Goal: Information Seeking & Learning: Learn about a topic

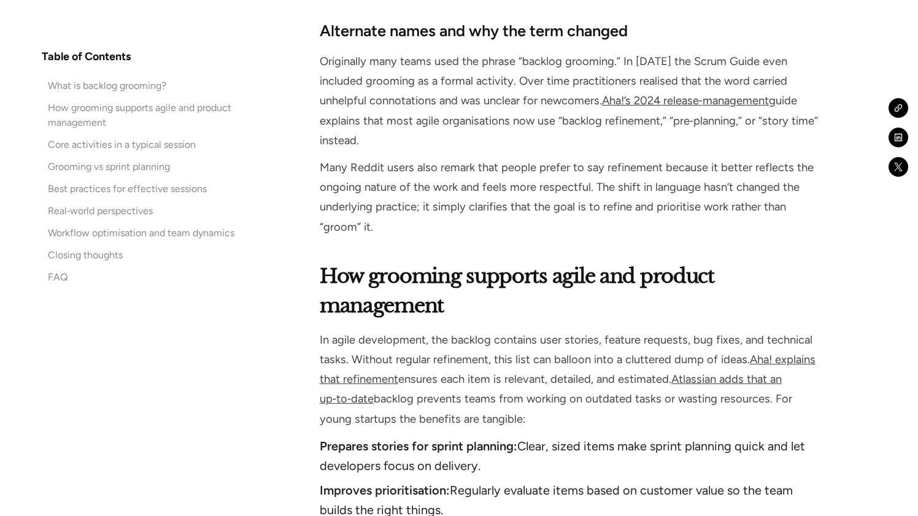
scroll to position [1295, 0]
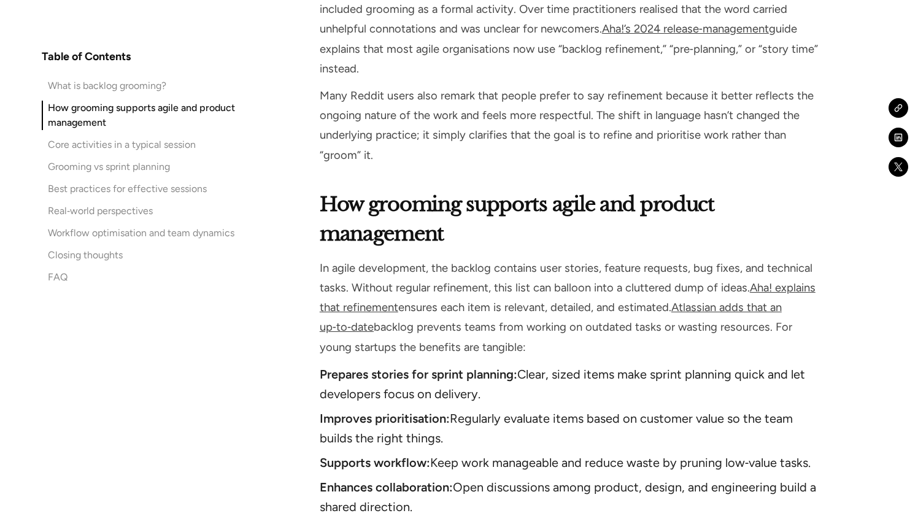
click at [535, 364] on li "Prepares stories for sprint planning: Clear, sized items make sprint planning q…" at bounding box center [569, 383] width 499 height 39
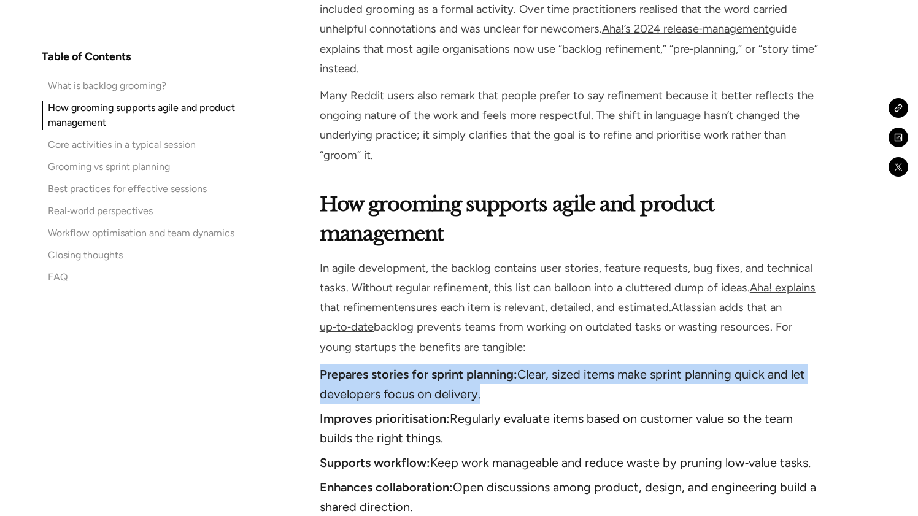
click at [535, 364] on li "Prepares stories for sprint planning: Clear, sized items make sprint planning q…" at bounding box center [569, 383] width 499 height 39
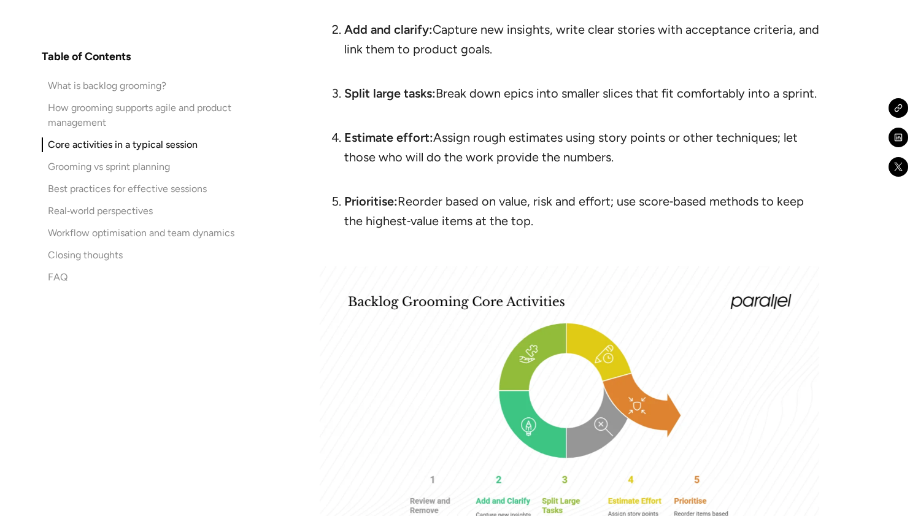
scroll to position [2220, 0]
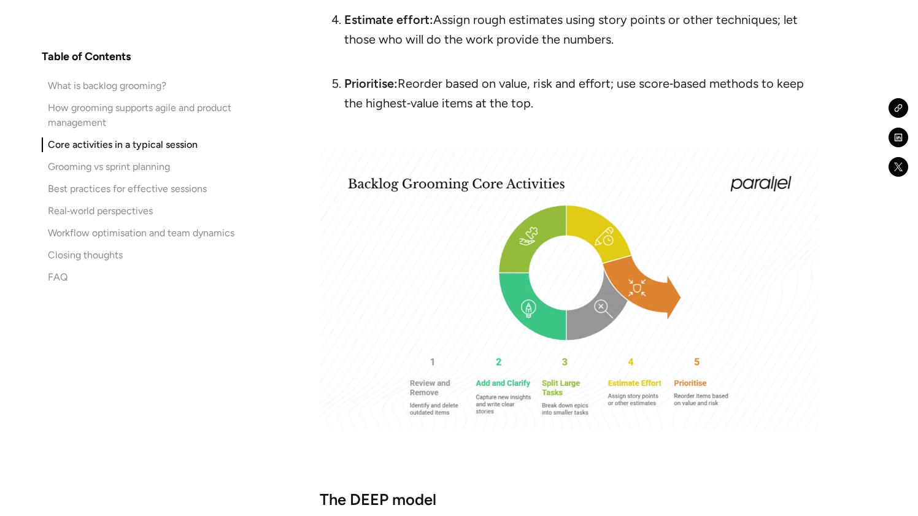
click at [517, 445] on div "Core activities in a typical session Backlog grooming isn’t a free‑for‑all. It …" at bounding box center [569, 284] width 499 height 1183
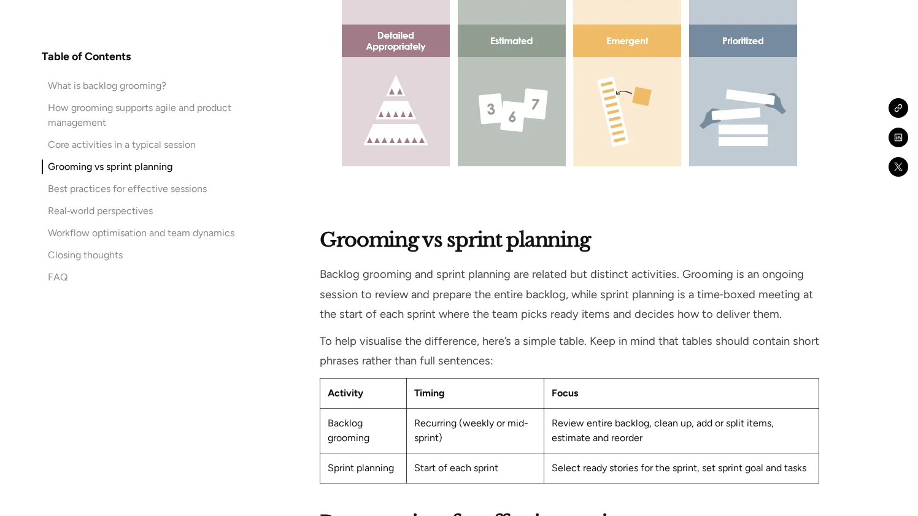
scroll to position [2978, 0]
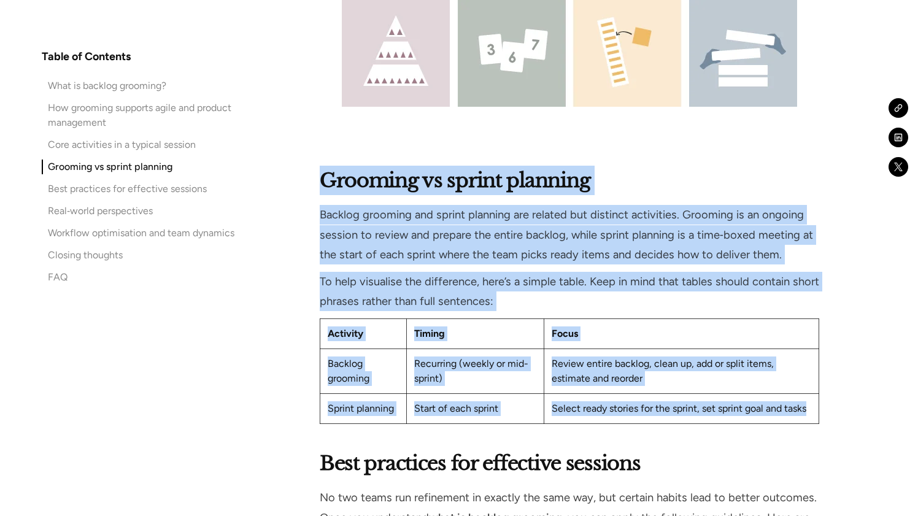
drag, startPoint x: 626, startPoint y: 125, endPoint x: 598, endPoint y: 420, distance: 296.3
click at [599, 420] on div "Fast‑moving startups can’t afford waste. They rely on small teams, scarce resou…" at bounding box center [569, 483] width 499 height 5234
click at [598, 420] on div "Fast‑moving startups can’t afford waste. They rely on small teams, scarce resou…" at bounding box center [569, 483] width 499 height 5234
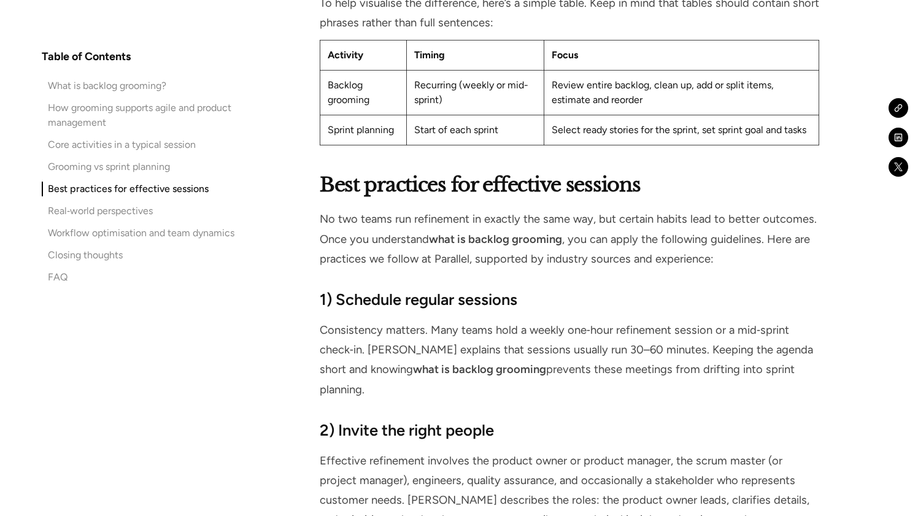
scroll to position [3286, 0]
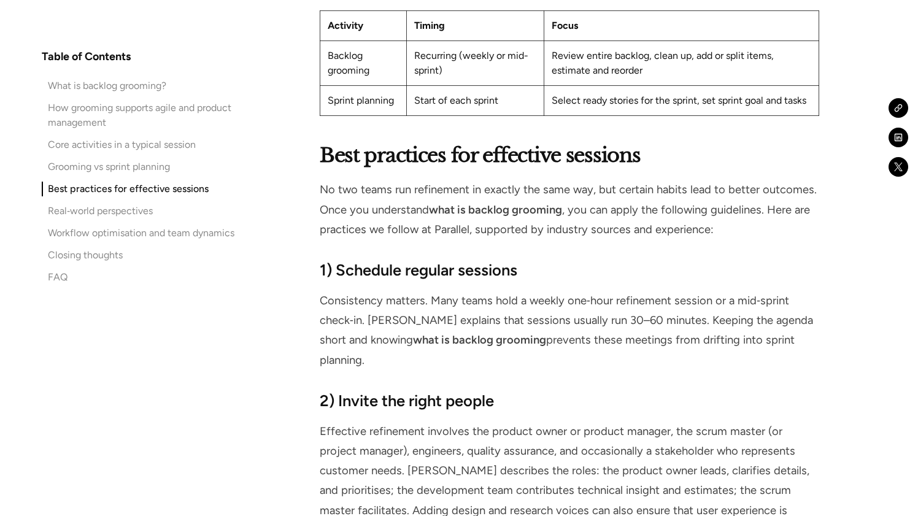
click at [598, 421] on p "Effective refinement involves the product owner or product manager, the scrum m…" at bounding box center [569, 480] width 499 height 118
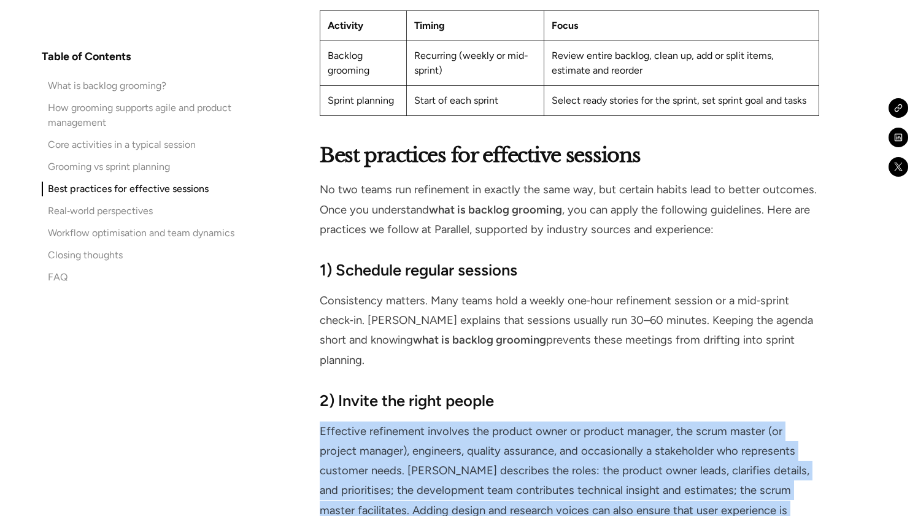
click at [598, 421] on p "Effective refinement involves the product owner or product manager, the scrum m…" at bounding box center [569, 480] width 499 height 118
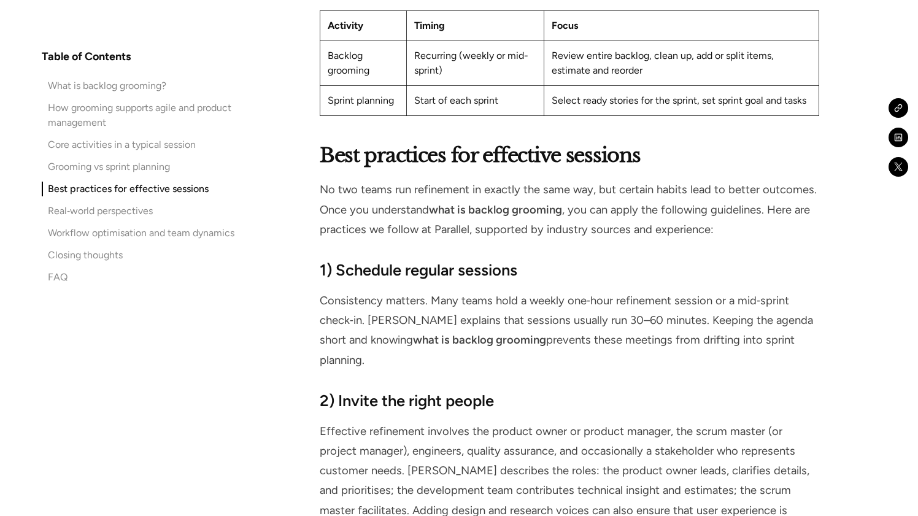
click at [598, 421] on p "Effective refinement involves the product owner or product manager, the scrum m…" at bounding box center [569, 480] width 499 height 118
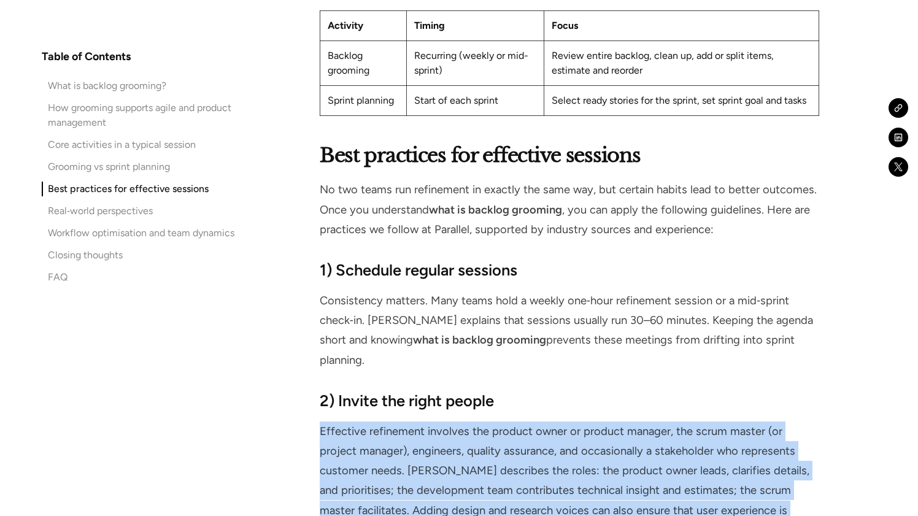
click at [598, 421] on p "Effective refinement involves the product owner or product manager, the scrum m…" at bounding box center [569, 480] width 499 height 118
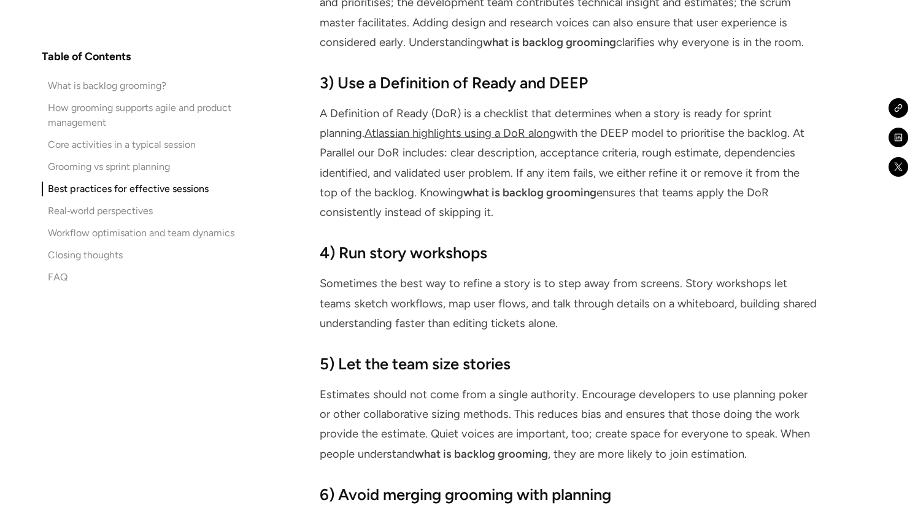
scroll to position [3852, 0]
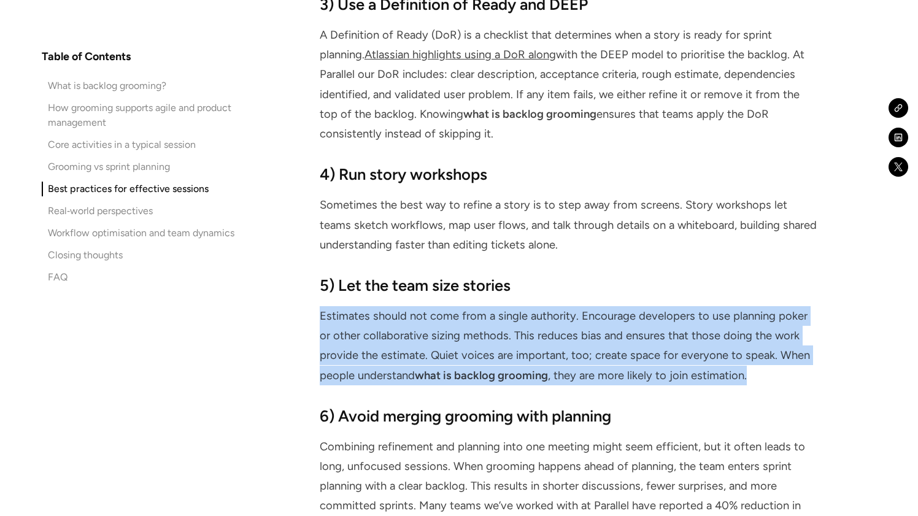
drag, startPoint x: 623, startPoint y: 346, endPoint x: 646, endPoint y: 258, distance: 91.2
click at [646, 258] on div "Best practices for effective sessions No two teams run refinement in exactly th…" at bounding box center [569, 215] width 499 height 1283
click at [646, 274] on div "5) Let the team size stories Estimates should not come from a single authority.…" at bounding box center [569, 329] width 499 height 111
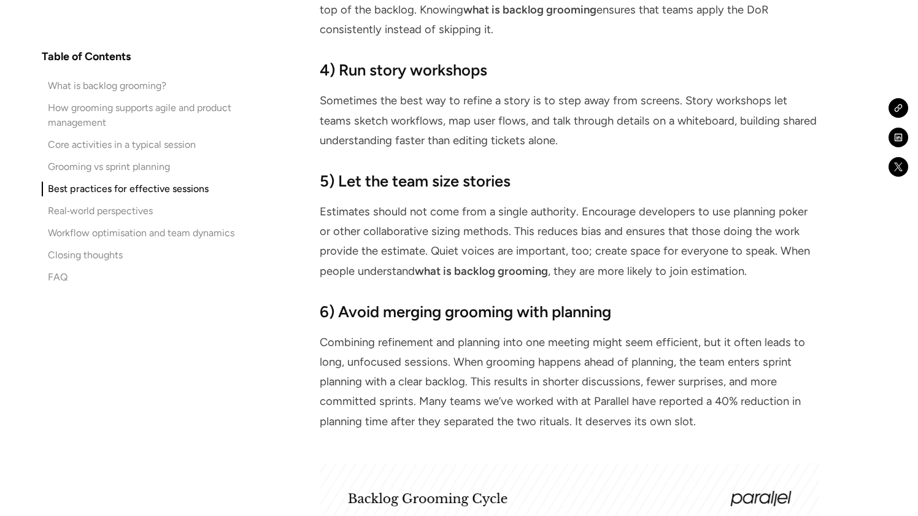
scroll to position [4017, 0]
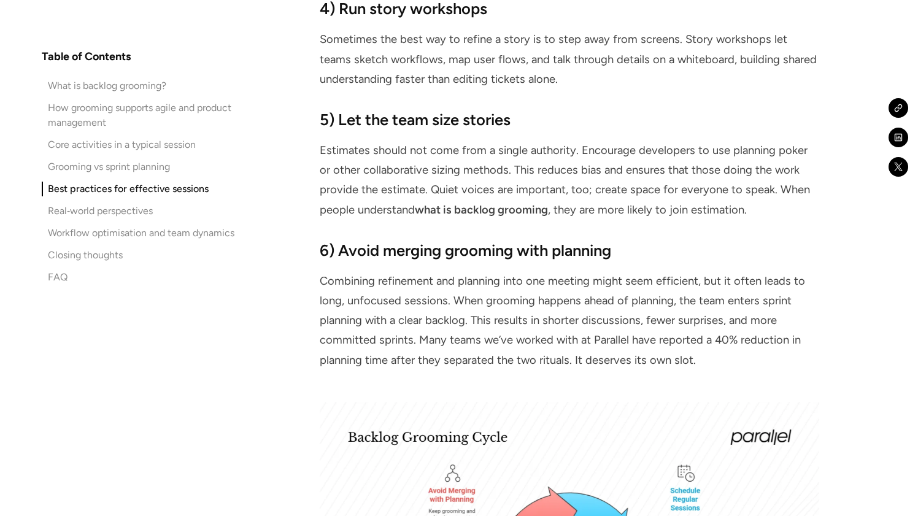
click at [646, 271] on p "Combining refinement and planning into one meeting might seem efficient, but it…" at bounding box center [569, 320] width 499 height 99
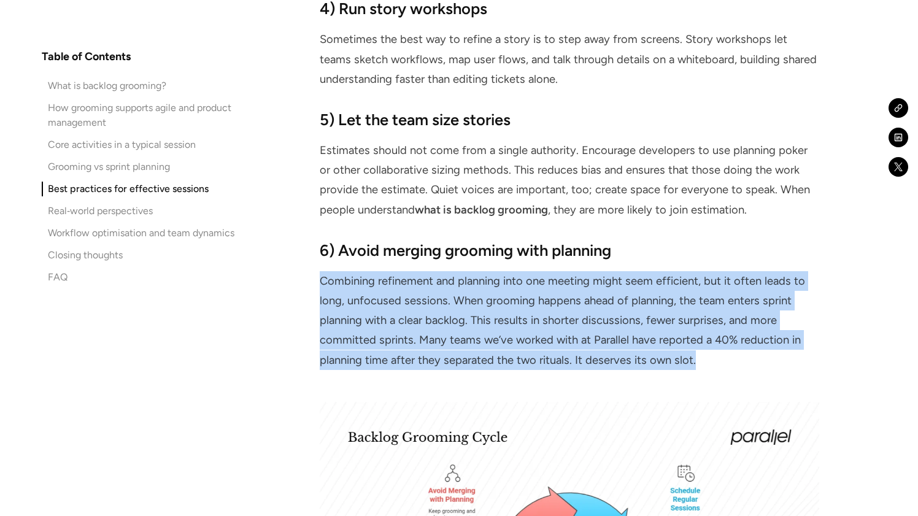
click at [646, 271] on p "Combining refinement and planning into one meeting might seem efficient, but it…" at bounding box center [569, 320] width 499 height 99
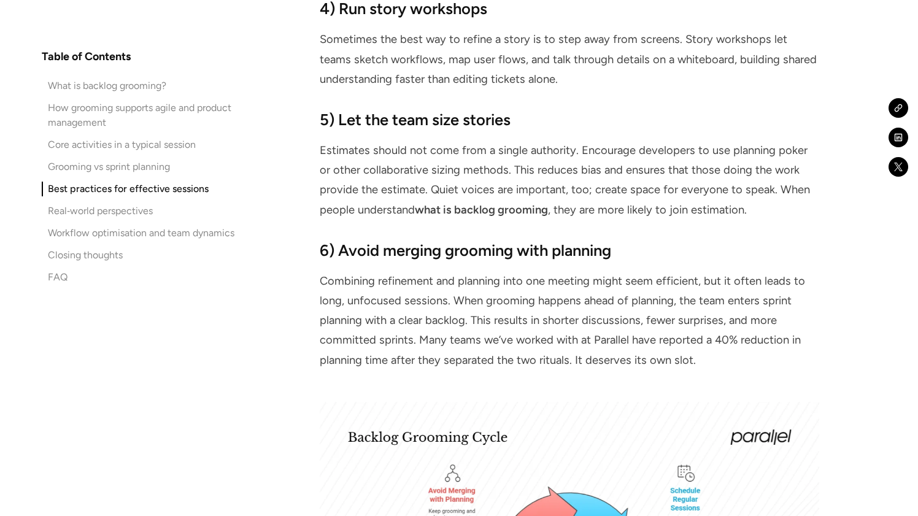
click at [646, 271] on p "Combining refinement and planning into one meeting might seem efficient, but it…" at bounding box center [569, 320] width 499 height 99
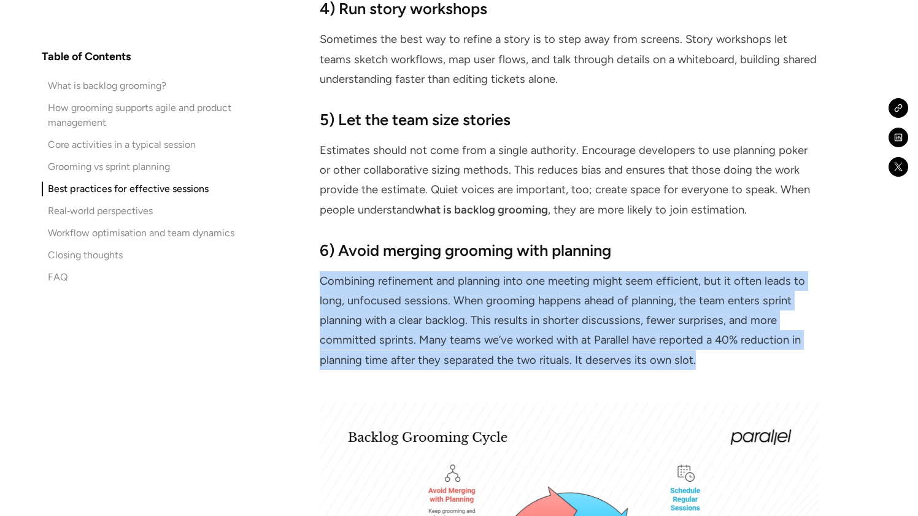
click at [646, 271] on p "Combining refinement and planning into one meeting might seem efficient, but it…" at bounding box center [569, 320] width 499 height 99
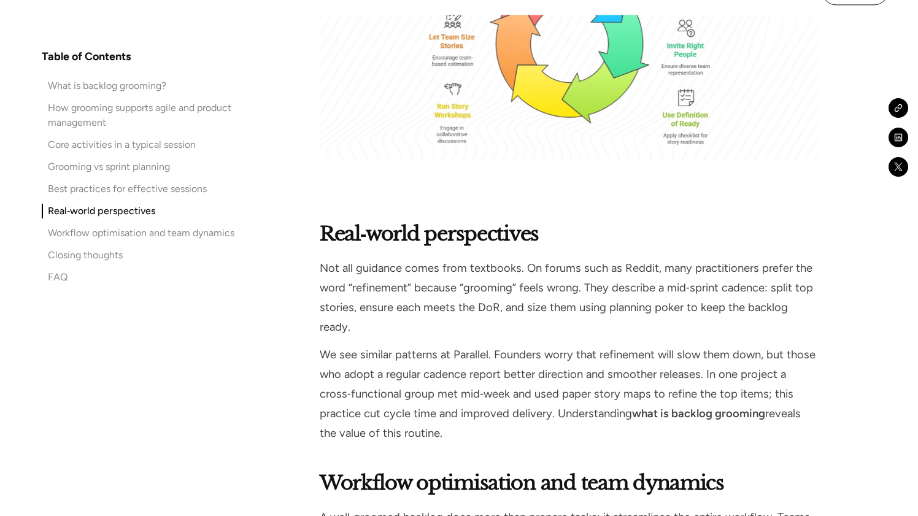
scroll to position [4586, 0]
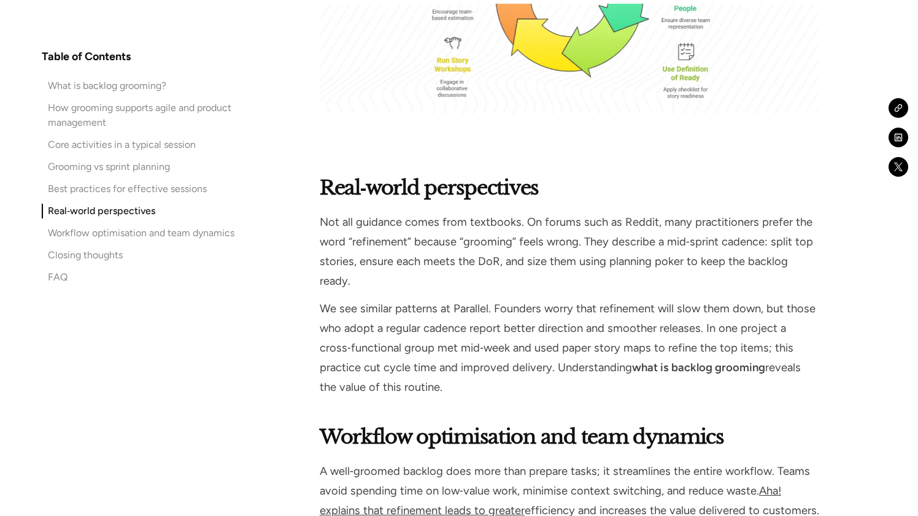
click at [646, 299] on p "We see similar patterns at Parallel. Founders worry that refinement will slow t…" at bounding box center [569, 348] width 499 height 99
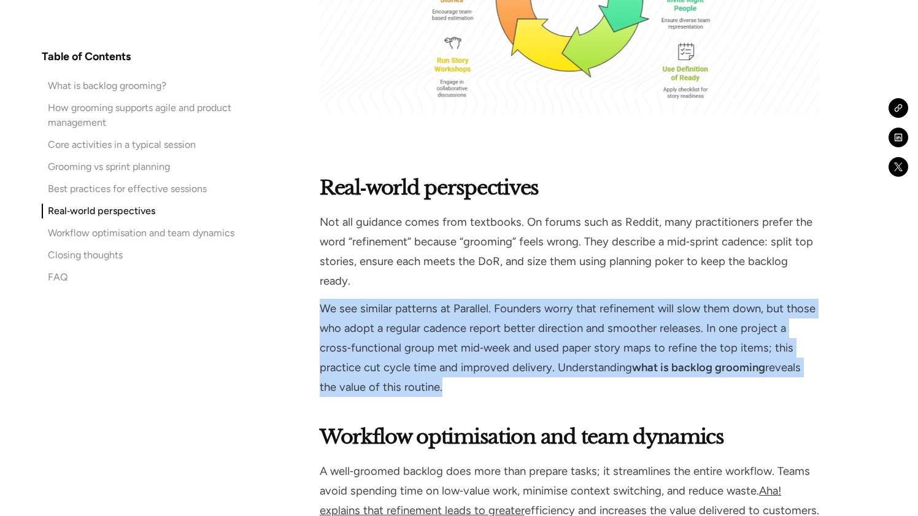
click at [646, 299] on p "We see similar patterns at Parallel. Founders worry that refinement will slow t…" at bounding box center [569, 348] width 499 height 99
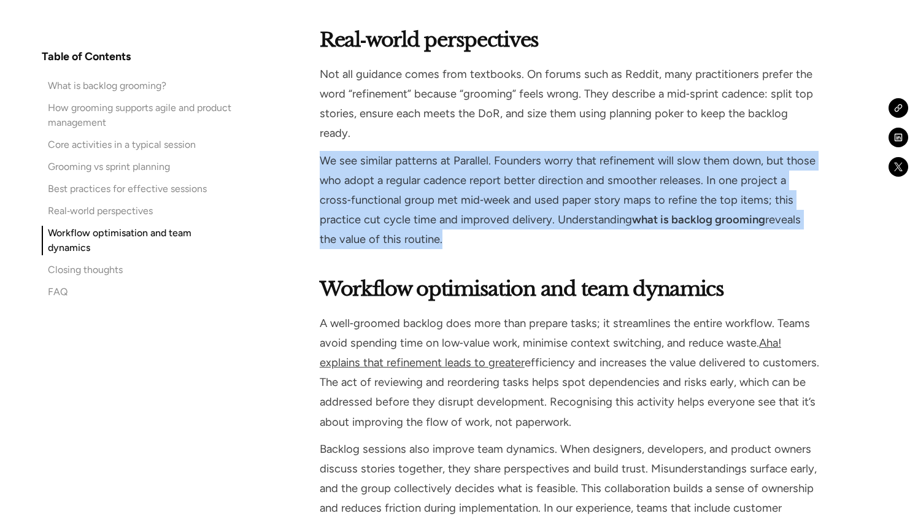
scroll to position [4785, 0]
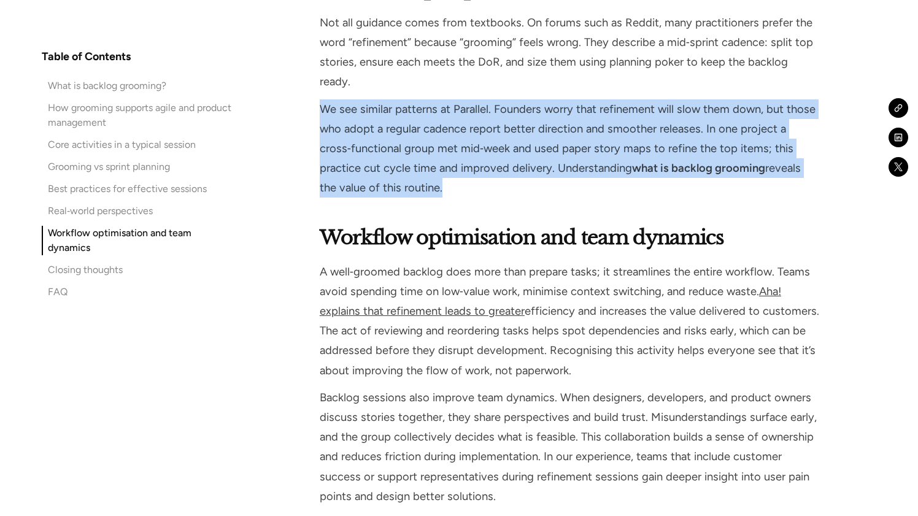
click at [646, 262] on p "A well‑groomed backlog does more than prepare tasks; it streamlines the entire …" at bounding box center [569, 321] width 499 height 118
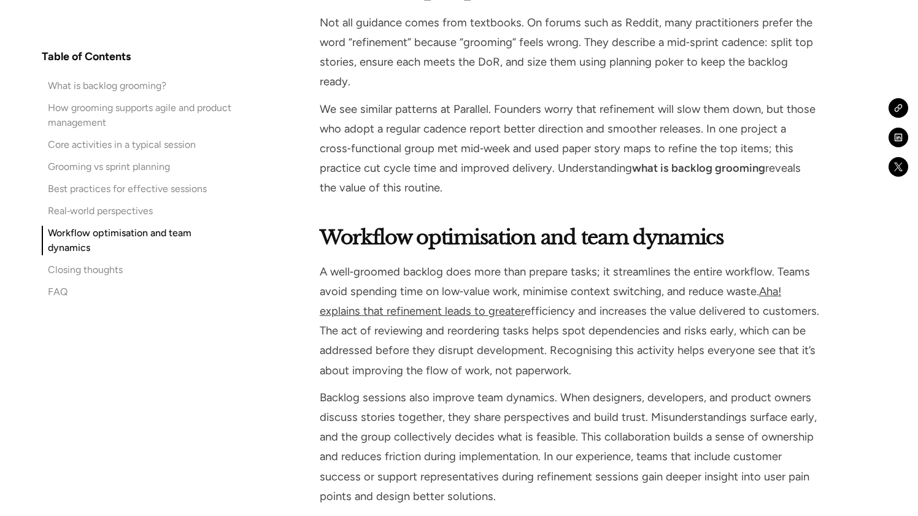
click at [646, 262] on p "A well‑groomed backlog does more than prepare tasks; it streamlines the entire …" at bounding box center [569, 321] width 499 height 118
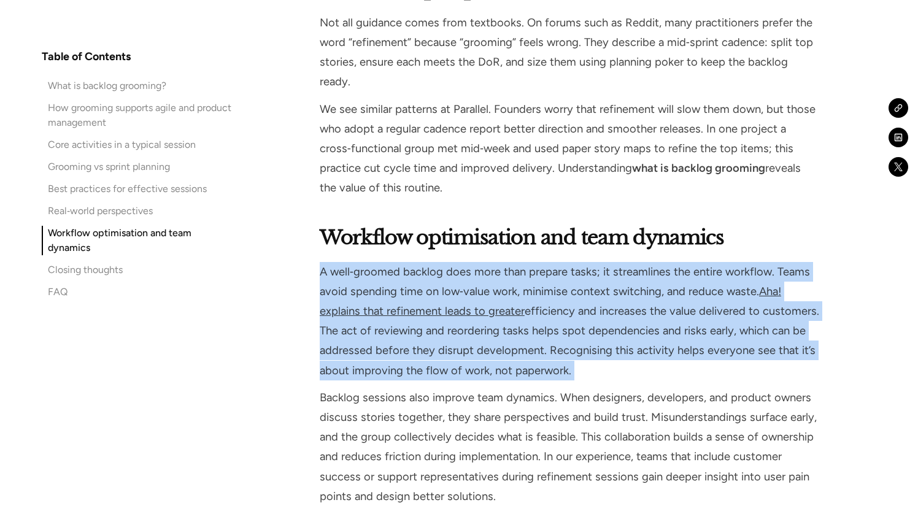
click at [646, 262] on p "A well‑groomed backlog does more than prepare tasks; it streamlines the entire …" at bounding box center [569, 321] width 499 height 118
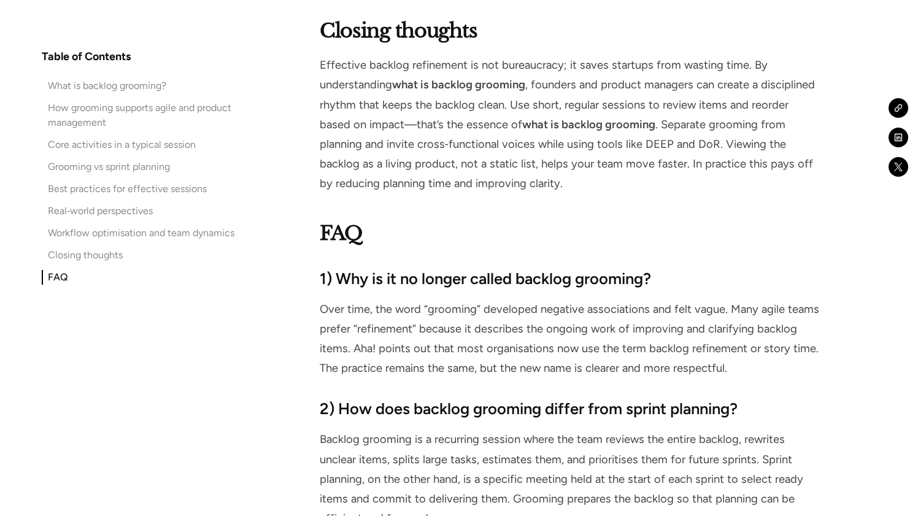
scroll to position [5366, 0]
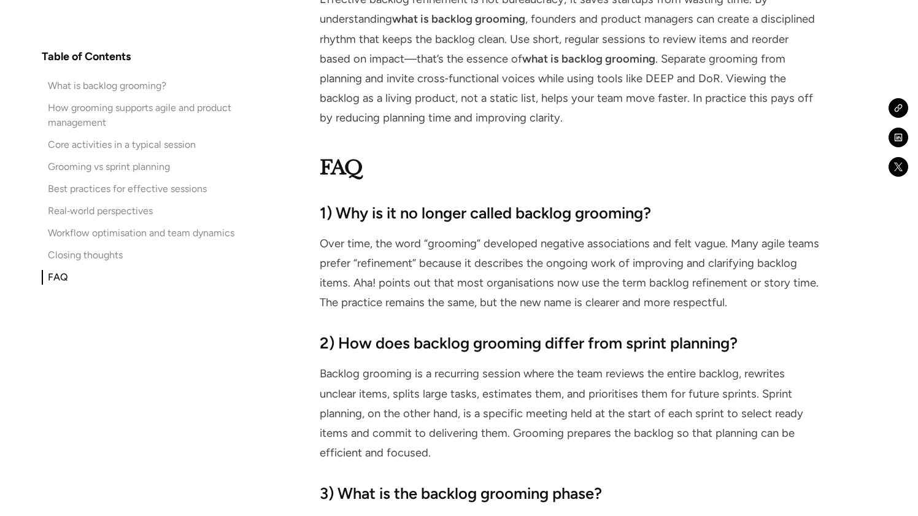
click at [648, 234] on p "Over time, the word “grooming” developed negative associations and felt vague. …" at bounding box center [569, 273] width 499 height 79
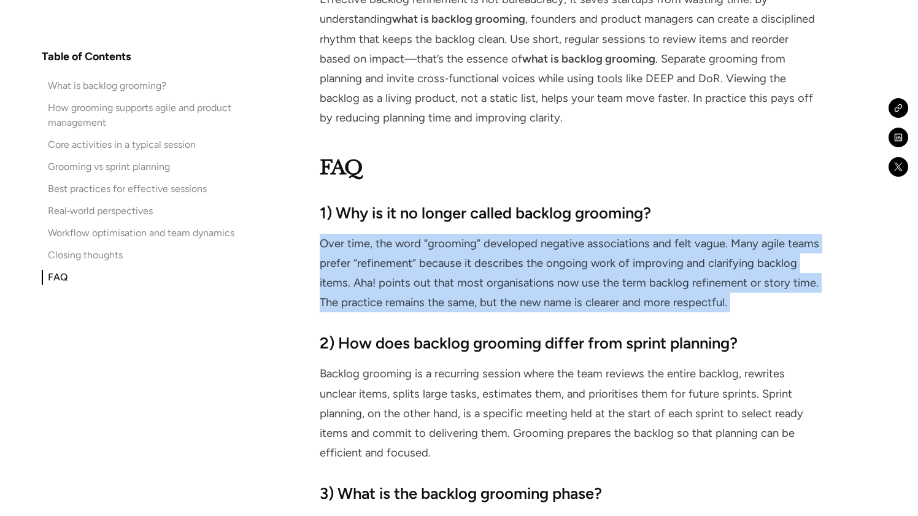
click at [648, 234] on p "Over time, the word “grooming” developed negative associations and felt vague. …" at bounding box center [569, 273] width 499 height 79
